Goal: Complete application form

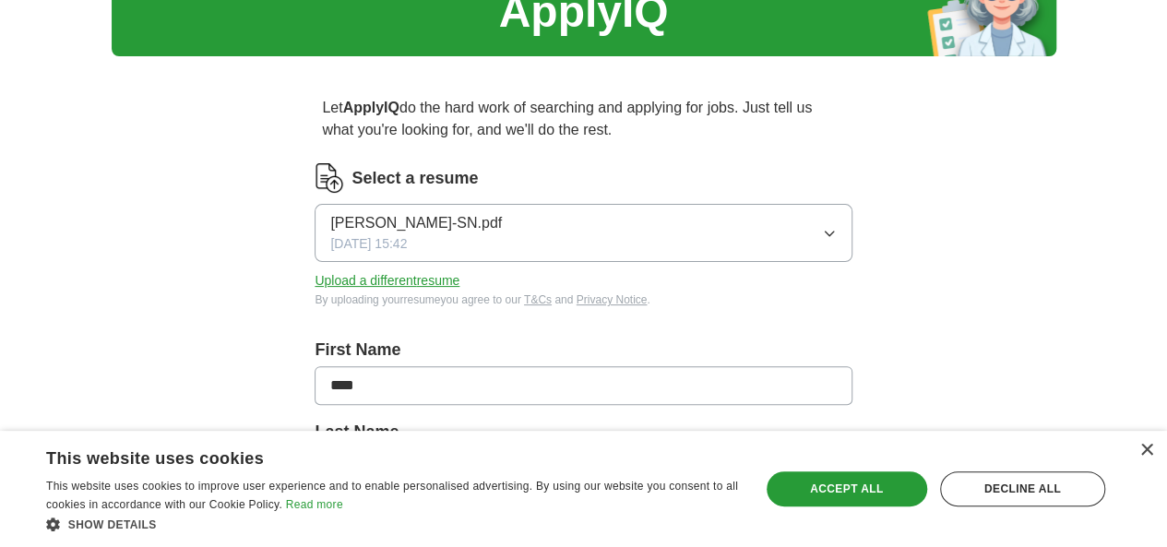
scroll to position [113, 0]
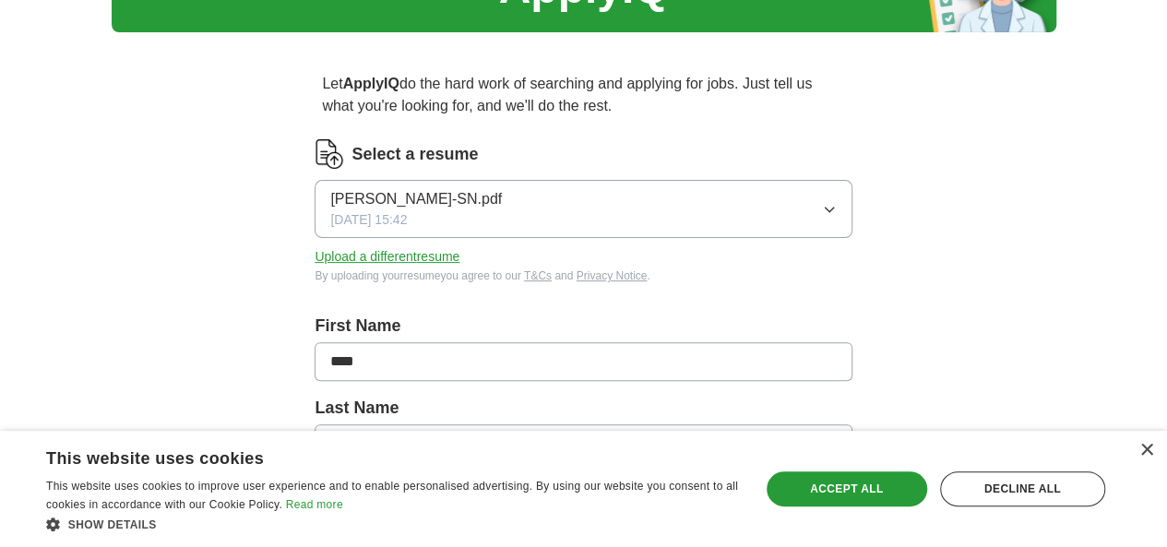
click at [775, 224] on button "[PERSON_NAME]-SN.pdf [DATE] 15:42" at bounding box center [583, 209] width 537 height 58
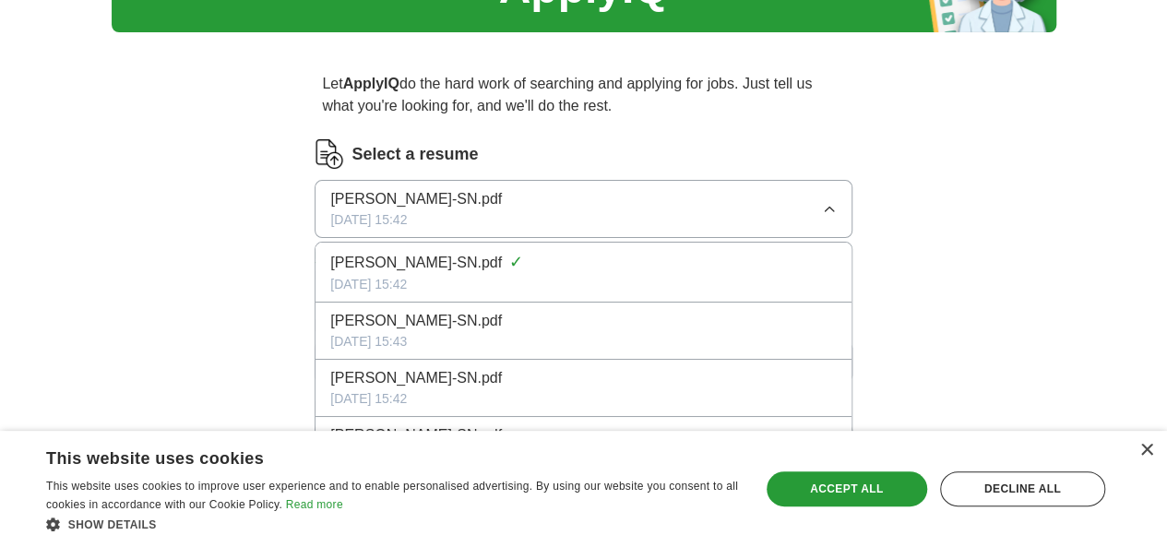
click at [775, 224] on button "[PERSON_NAME]-SN.pdf [DATE] 15:42" at bounding box center [583, 209] width 537 height 58
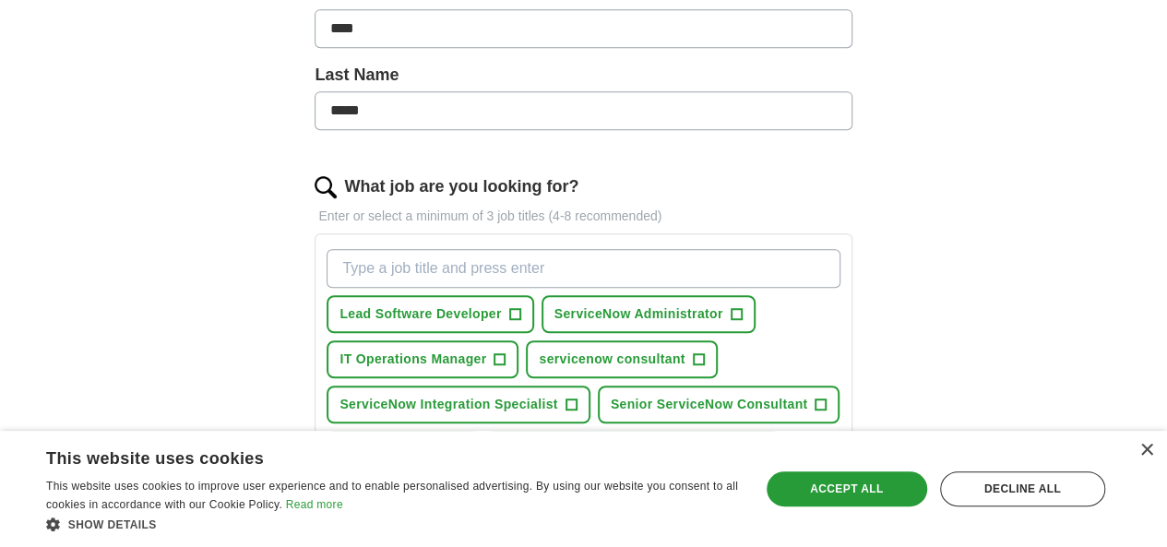
scroll to position [448, 0]
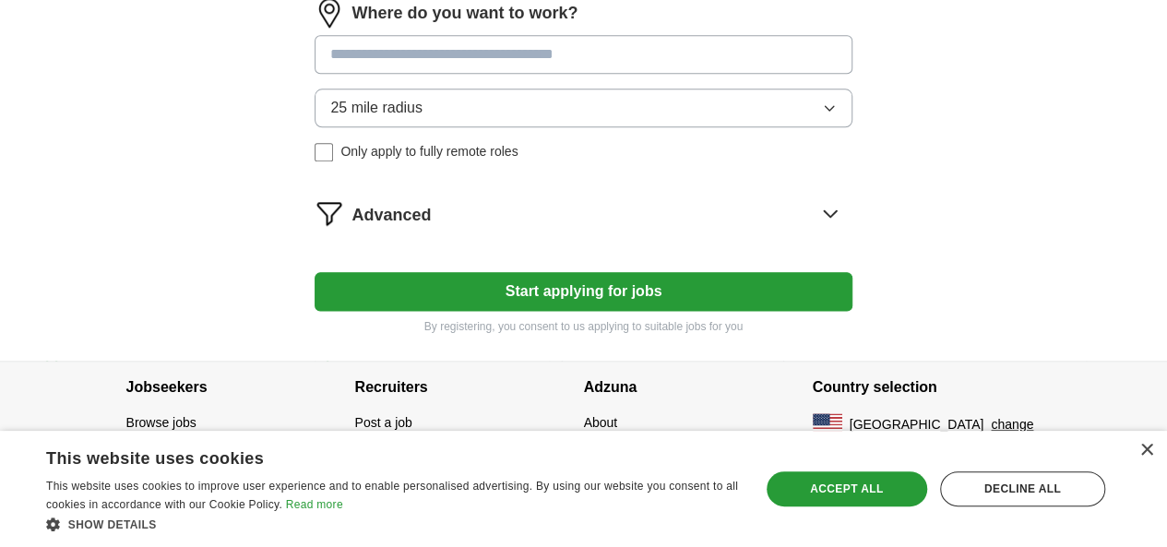
click at [626, 291] on button "Start applying for jobs" at bounding box center [583, 291] width 537 height 39
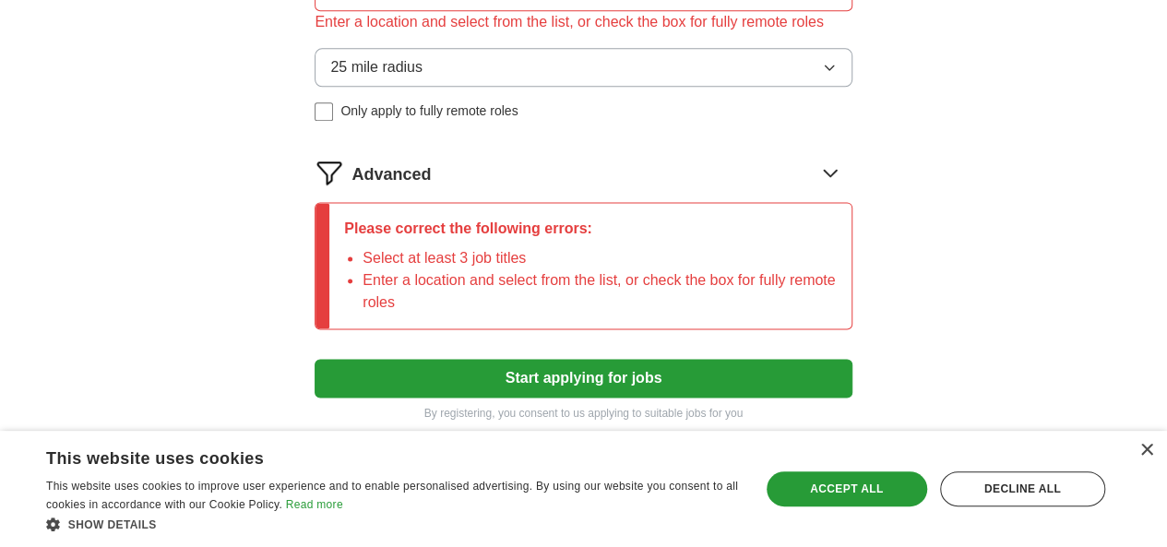
scroll to position [1147, 0]
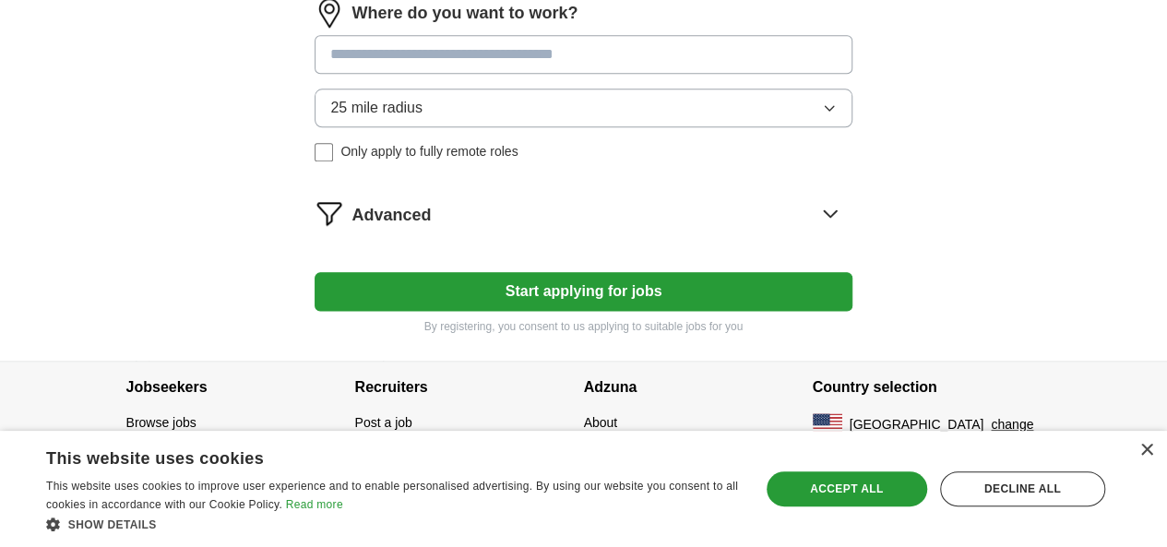
scroll to position [1125, 0]
click at [534, 281] on button "Start applying for jobs" at bounding box center [583, 291] width 537 height 39
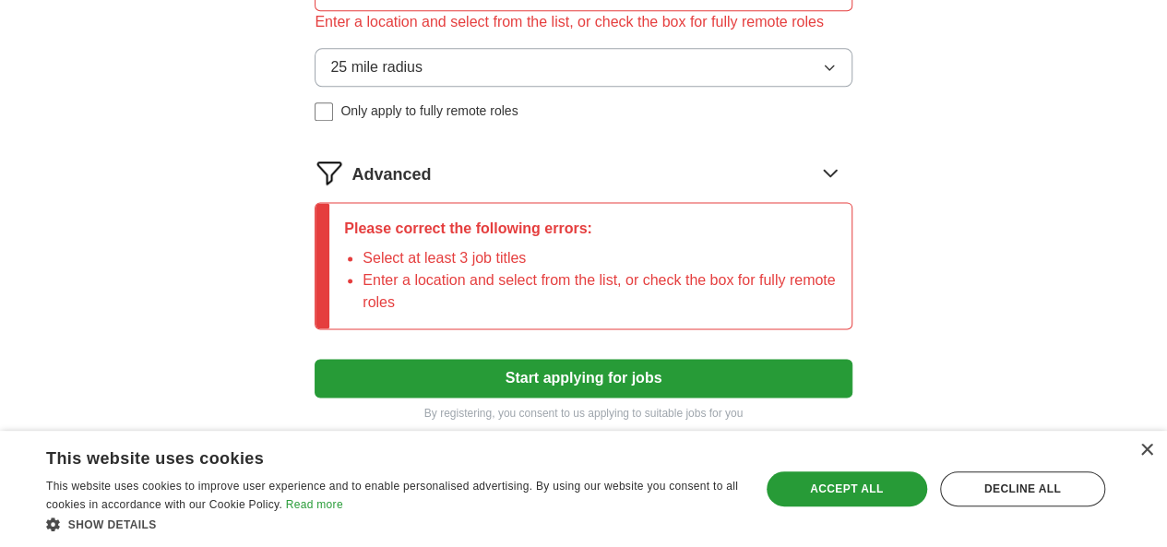
scroll to position [1147, 0]
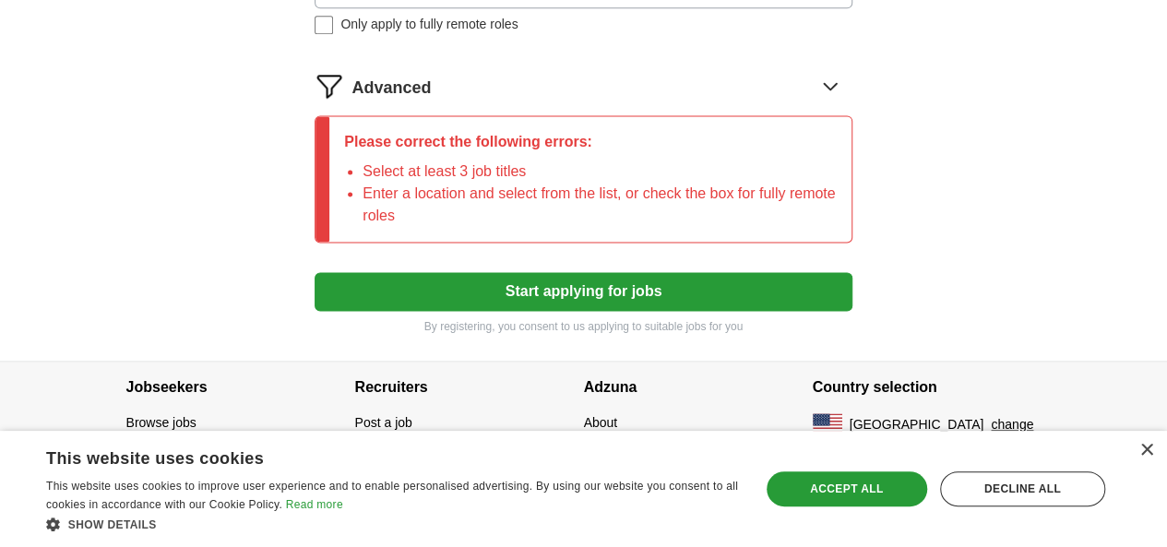
scroll to position [1317, 0]
type input "*******"
click at [531, 278] on button "Start applying for jobs" at bounding box center [583, 291] width 537 height 39
click at [621, 289] on button "Start applying for jobs" at bounding box center [583, 291] width 537 height 39
click at [815, 81] on icon at bounding box center [830, 86] width 30 height 30
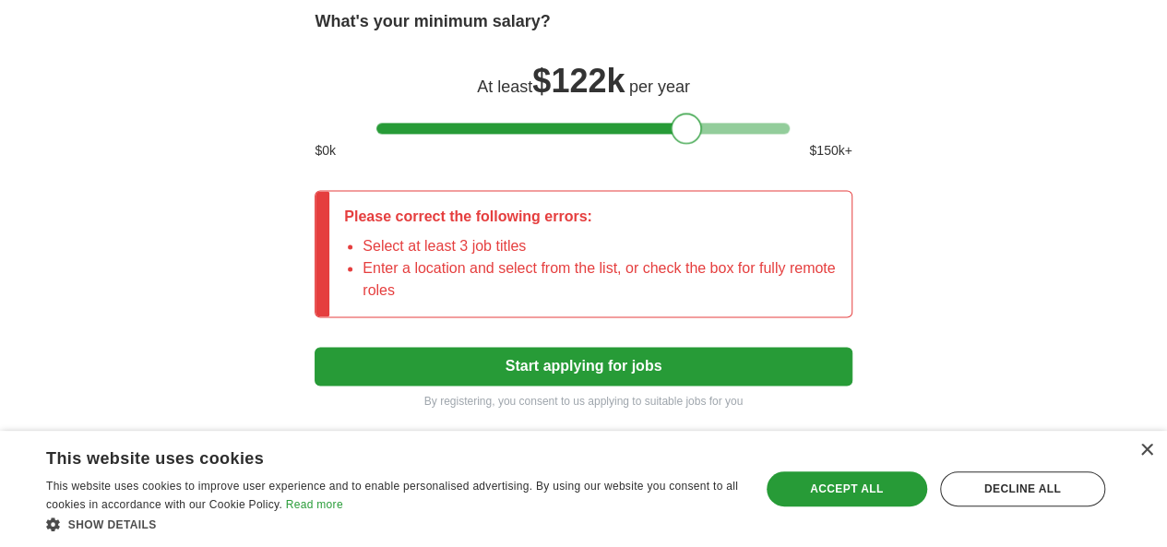
drag, startPoint x: 397, startPoint y: 237, endPoint x: 688, endPoint y: 228, distance: 291.7
click at [688, 144] on div at bounding box center [686, 128] width 31 height 31
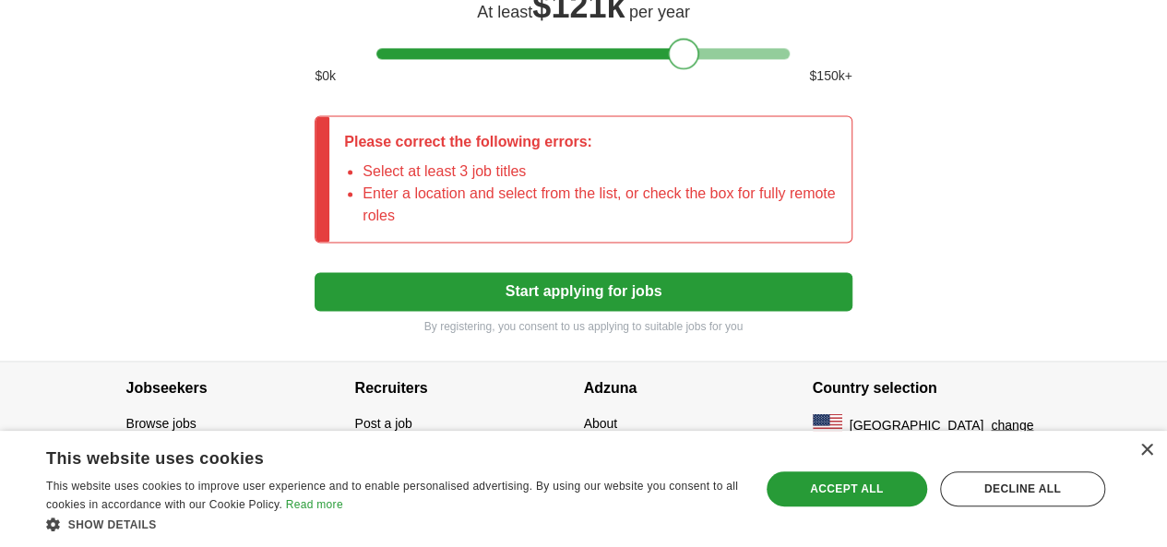
click at [577, 280] on button "Start applying for jobs" at bounding box center [583, 291] width 537 height 39
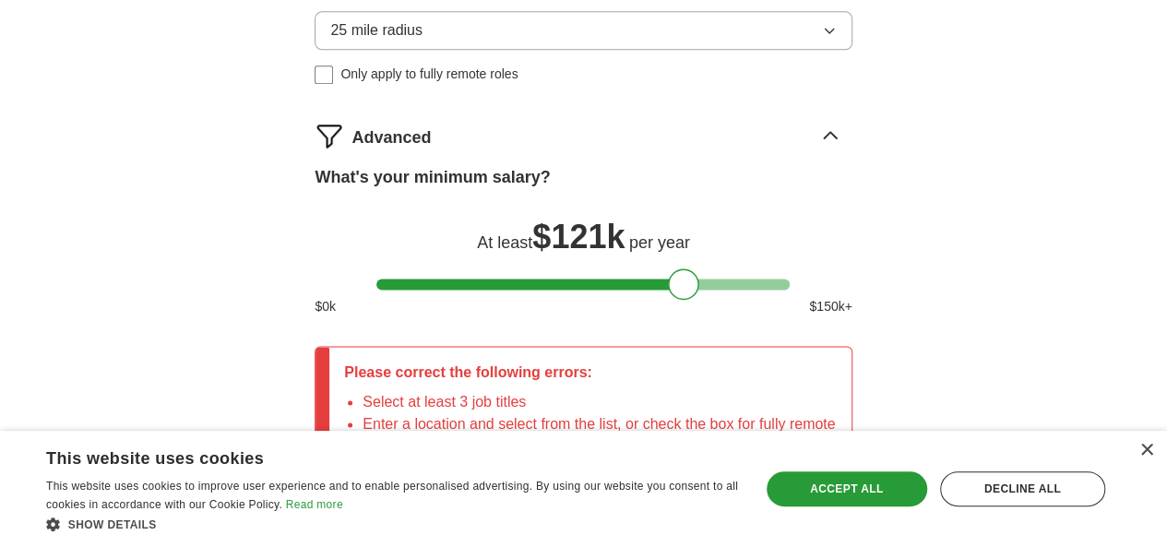
scroll to position [0, 0]
